Goal: Book appointment/travel/reservation

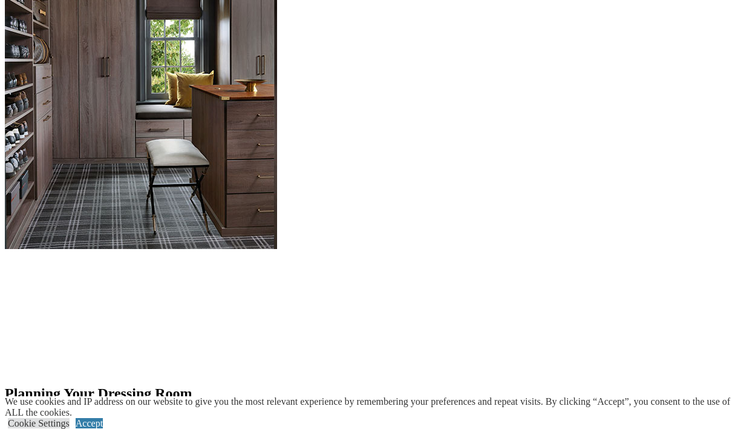
scroll to position [1206, 0]
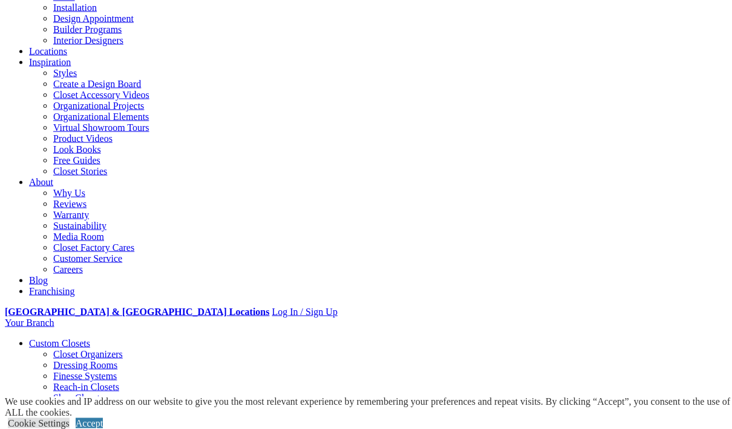
scroll to position [0, 0]
